Goal: Information Seeking & Learning: Understand process/instructions

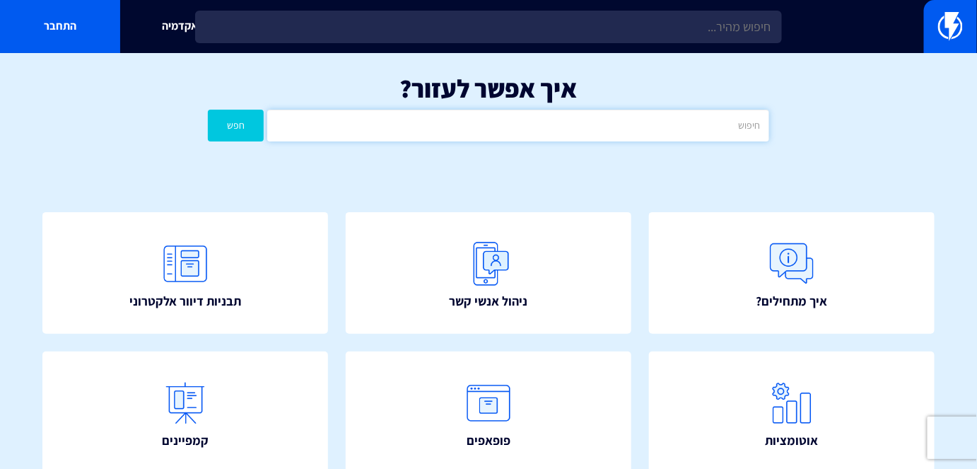
click at [724, 129] on input "text" at bounding box center [517, 126] width 501 height 32
type input "קופונים"
click at [238, 124] on button "חפש" at bounding box center [236, 126] width 56 height 32
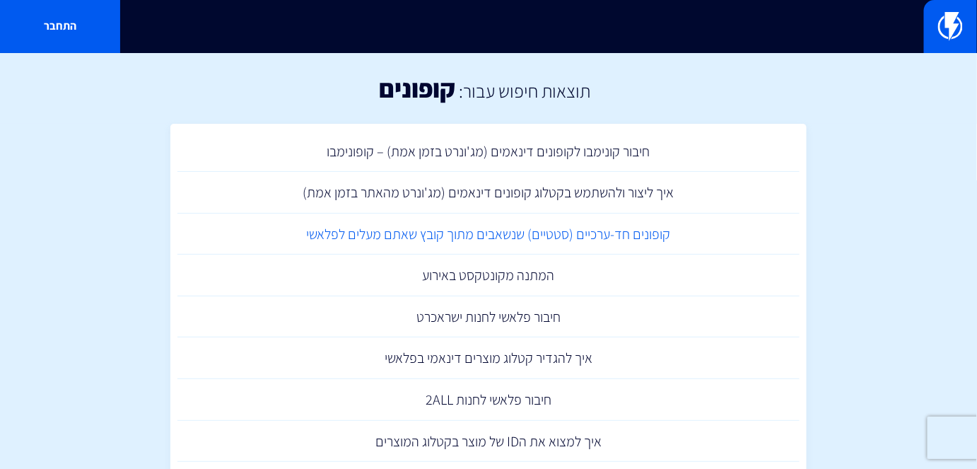
click at [552, 224] on link "קופונים חד-ערכיים (סטטיים) שנשאבים מתוך קובץ שאתם מעלים לפלאשי" at bounding box center [488, 235] width 622 height 42
